Goal: Transaction & Acquisition: Purchase product/service

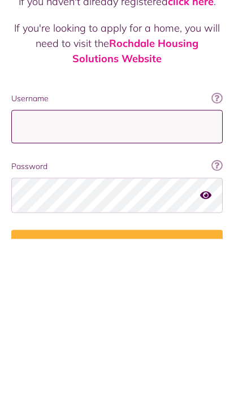
type input "**********"
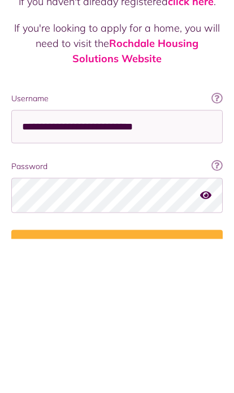
click at [117, 384] on button "Login" at bounding box center [117, 400] width 212 height 32
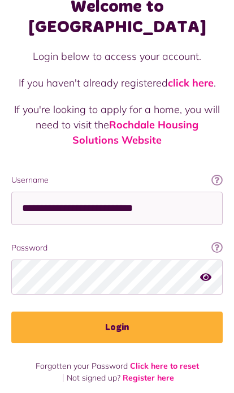
click at [150, 312] on button "Login" at bounding box center [117, 328] width 212 height 32
click at [134, 312] on button "Login" at bounding box center [117, 328] width 212 height 32
click at [132, 312] on button "Login" at bounding box center [117, 328] width 212 height 32
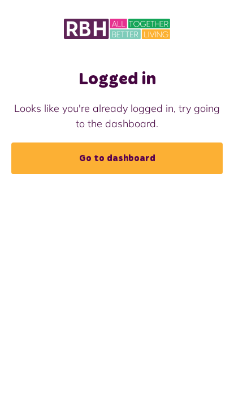
click at [158, 156] on link "Go to dashboard" at bounding box center [117, 159] width 212 height 32
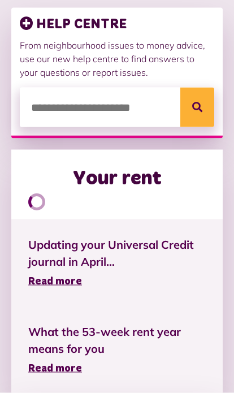
scroll to position [168, 0]
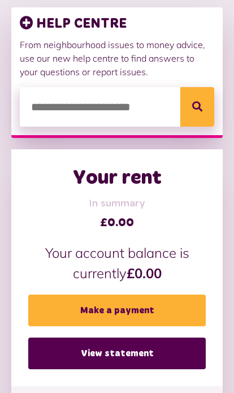
click at [151, 304] on link "Make a payment" at bounding box center [117, 311] width 178 height 32
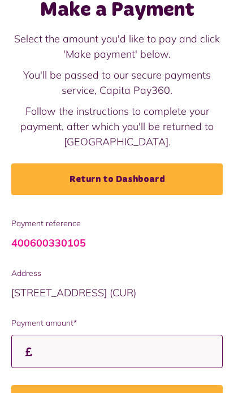
click at [164, 355] on input "Payment amount*" at bounding box center [117, 351] width 212 height 33
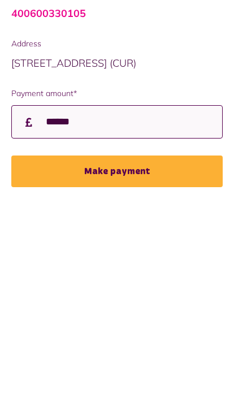
type input "******"
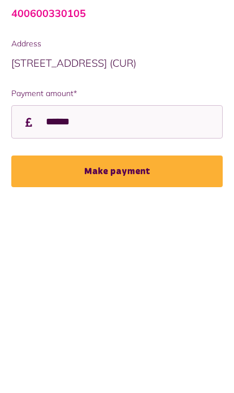
click at [151, 303] on button "Make payment" at bounding box center [117, 319] width 212 height 32
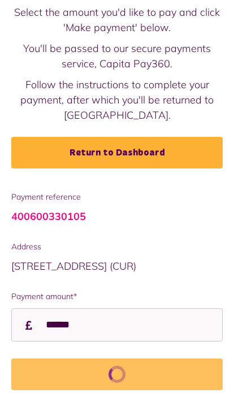
scroll to position [123, 0]
